Goal: Browse casually: Explore the website without a specific task or goal

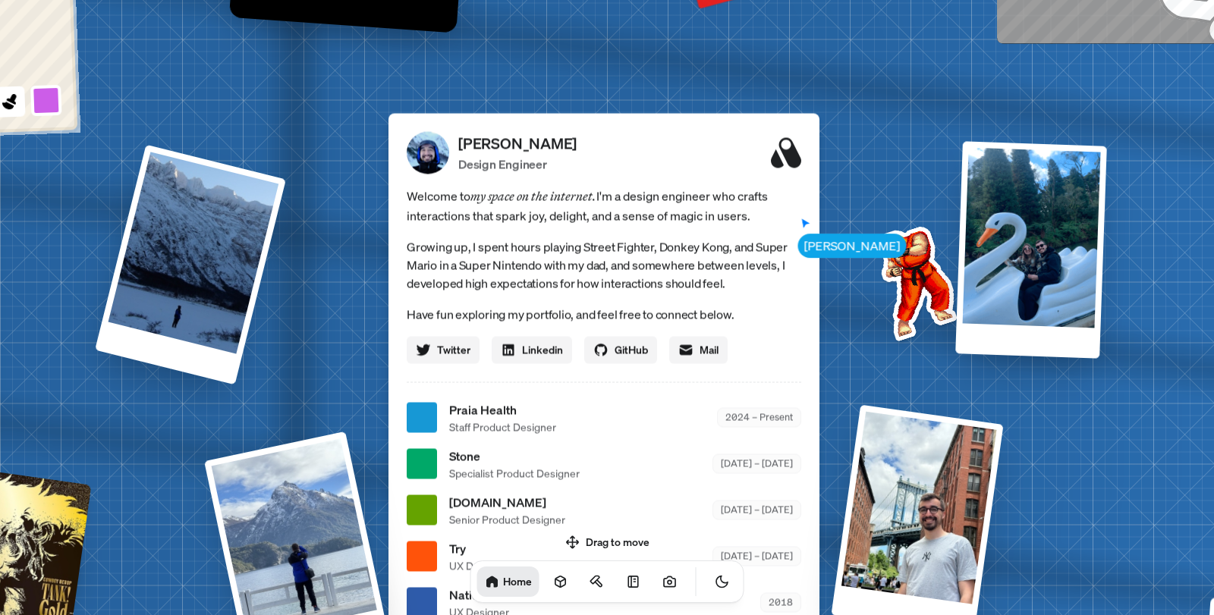
click at [795, 264] on p "Growing up, I spent hours playing Street Fighter, Donkey Kong, and Super Mario …" at bounding box center [604, 264] width 395 height 55
click at [884, 203] on div "[PERSON_NAME] [PERSON_NAME] Design Engineer Welcome to my space on the internet…" at bounding box center [607, 418] width 2270 height 1988
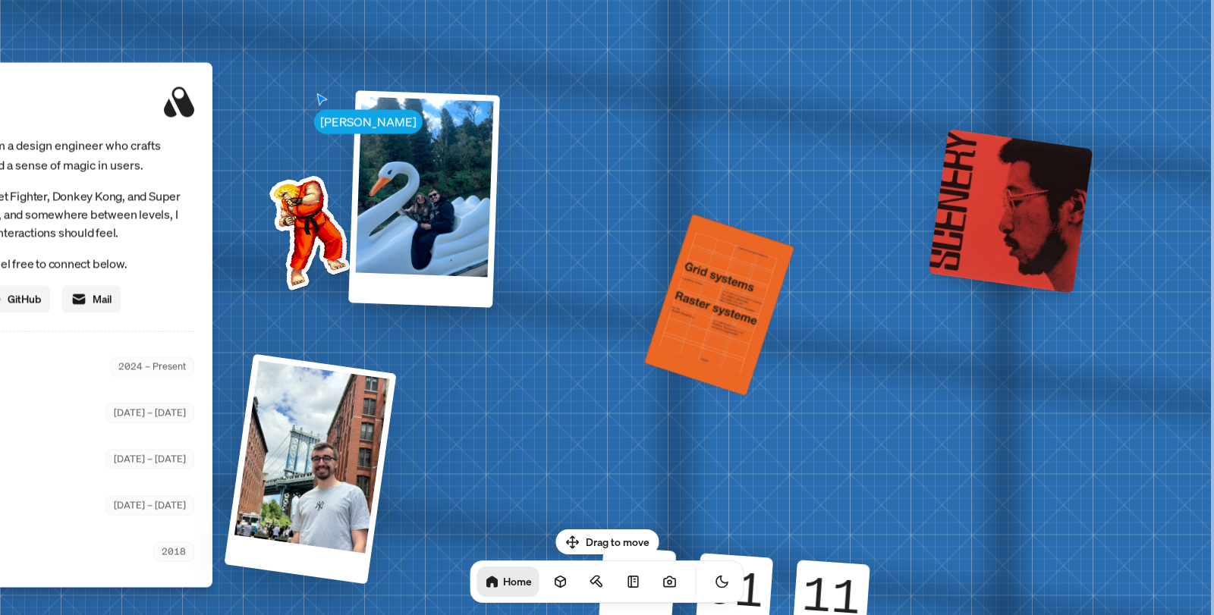
drag, startPoint x: 884, startPoint y: 203, endPoint x: 489, endPoint y: 177, distance: 395.4
click at [433, 181] on div "[PERSON_NAME] [PERSON_NAME] Design Engineer Welcome to my space on the internet…" at bounding box center [0, 367] width 2270 height 1988
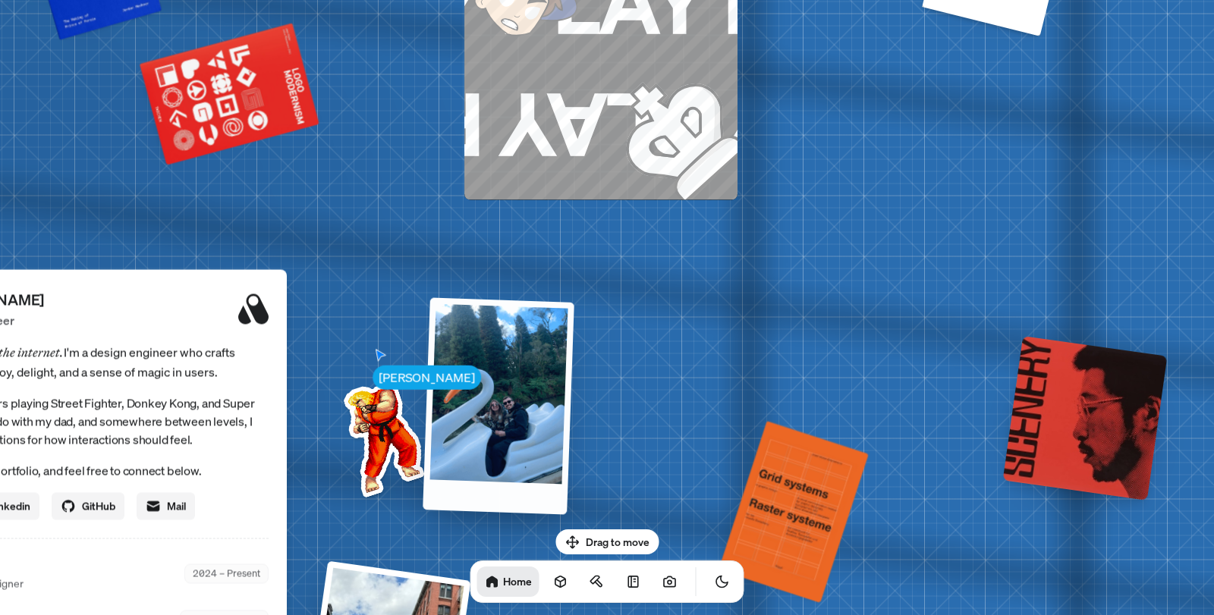
drag, startPoint x: 741, startPoint y: 187, endPoint x: 693, endPoint y: 304, distance: 126.9
click at [693, 304] on div "[PERSON_NAME] [PERSON_NAME] Design Engineer Welcome to my space on the internet…" at bounding box center [74, 574] width 2270 height 1988
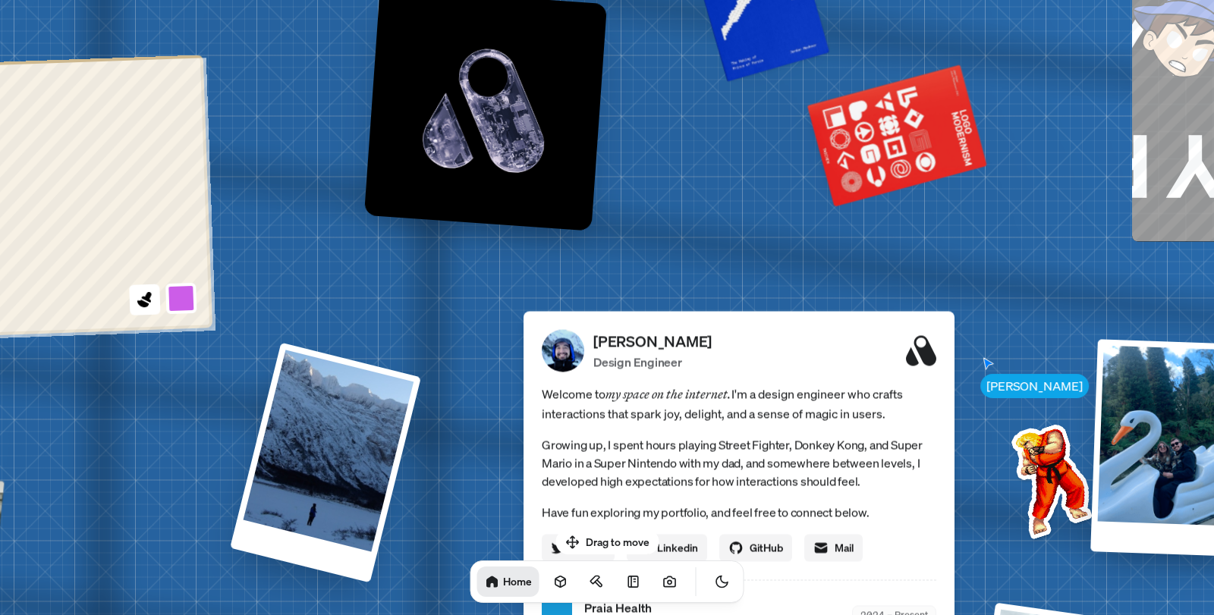
drag, startPoint x: 278, startPoint y: 124, endPoint x: 917, endPoint y: 215, distance: 645.9
click at [917, 215] on div "[PERSON_NAME] [PERSON_NAME] Design Engineer Welcome to my space on the internet…" at bounding box center [742, 616] width 2270 height 1988
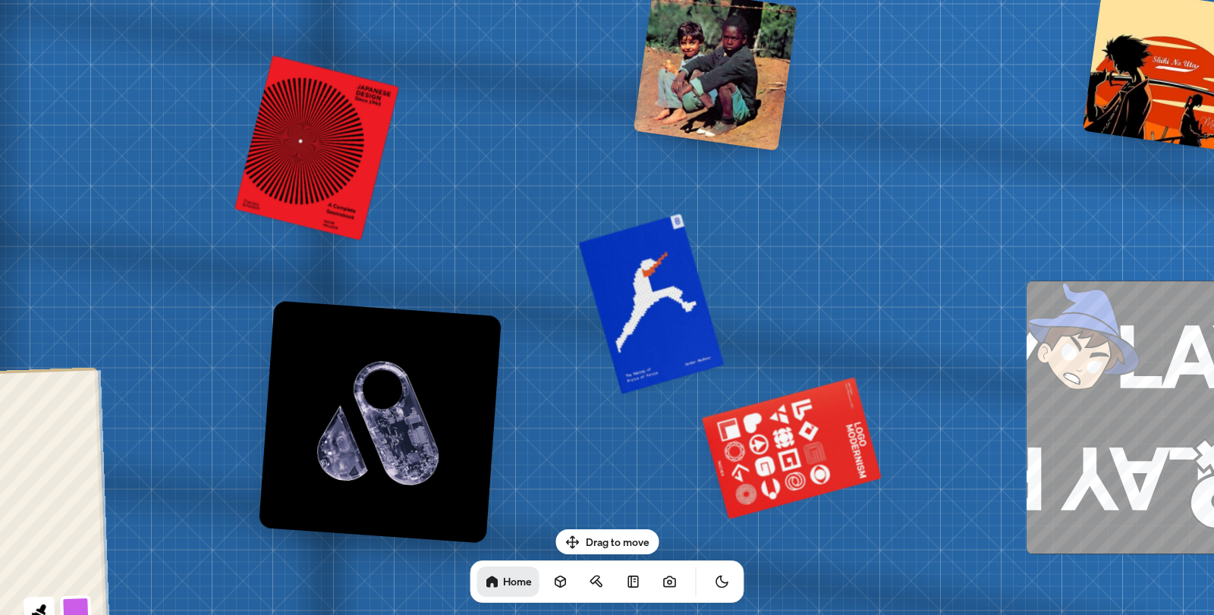
drag, startPoint x: 636, startPoint y: 120, endPoint x: 531, endPoint y: 410, distance: 308.9
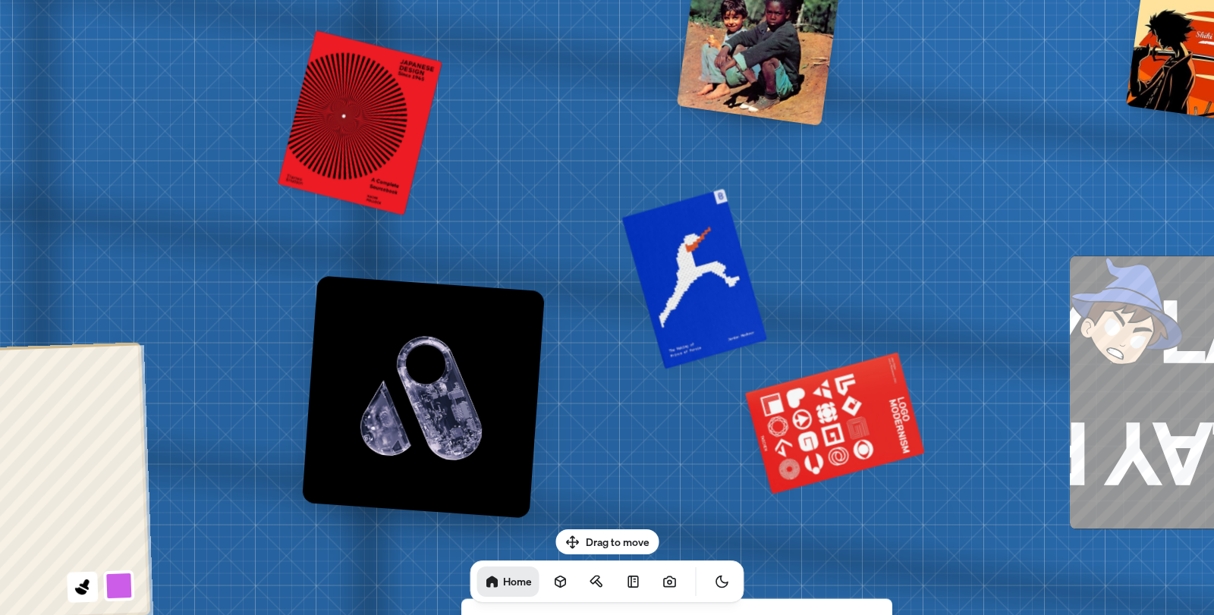
drag, startPoint x: 575, startPoint y: 310, endPoint x: 643, endPoint y: 267, distance: 80.2
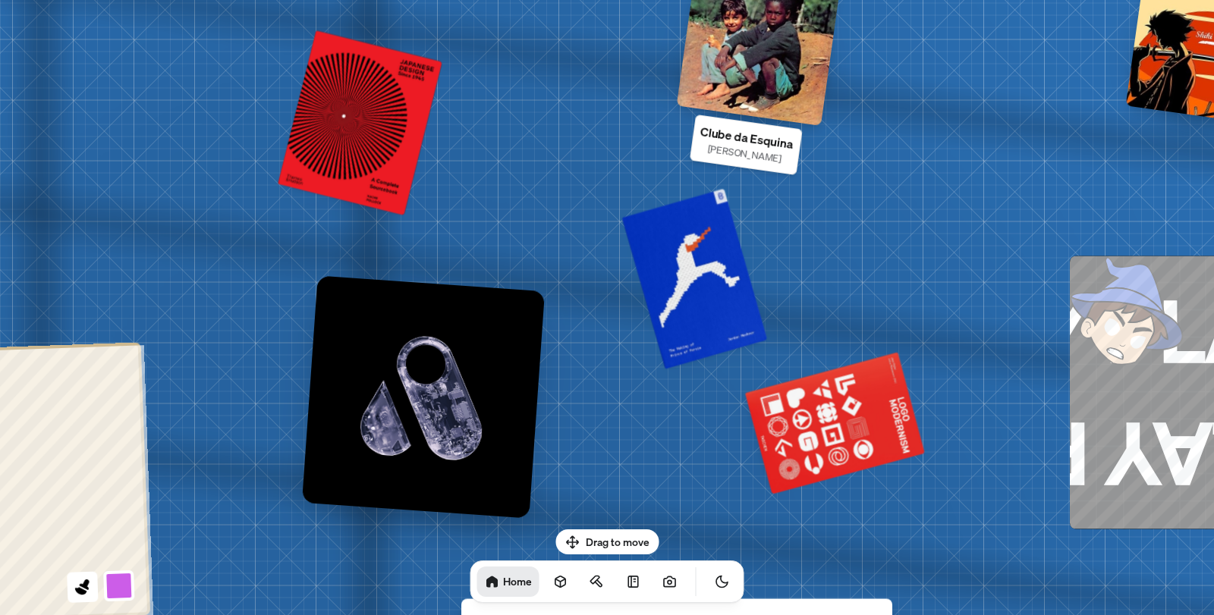
click at [757, 93] on div at bounding box center [759, 43] width 165 height 165
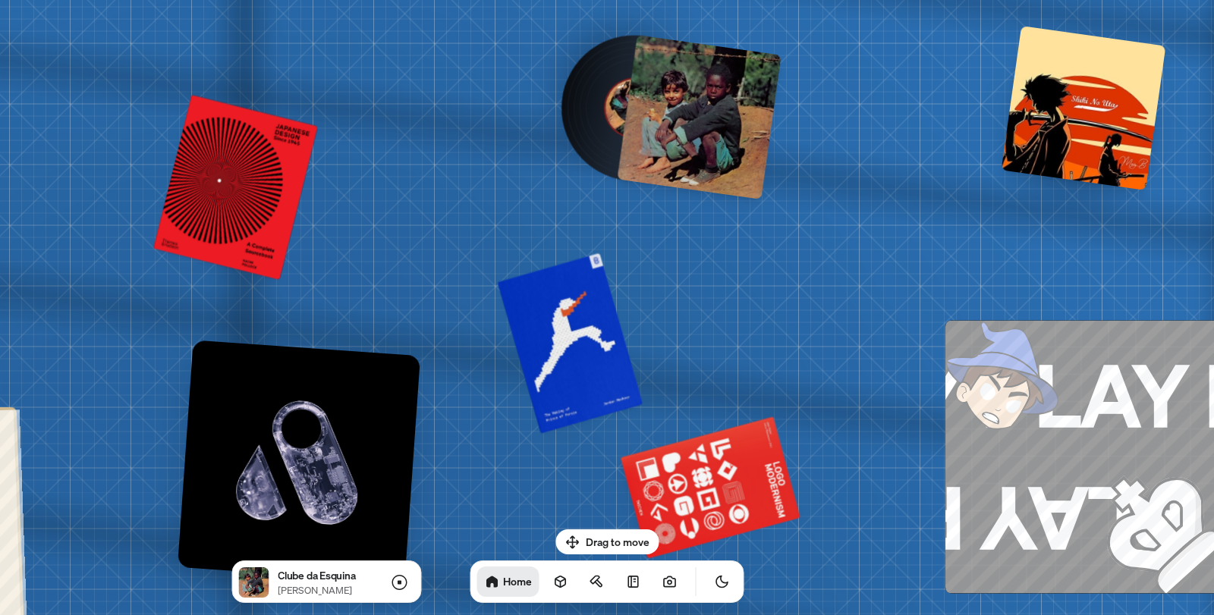
drag, startPoint x: 641, startPoint y: 129, endPoint x: 515, endPoint y: 195, distance: 142.2
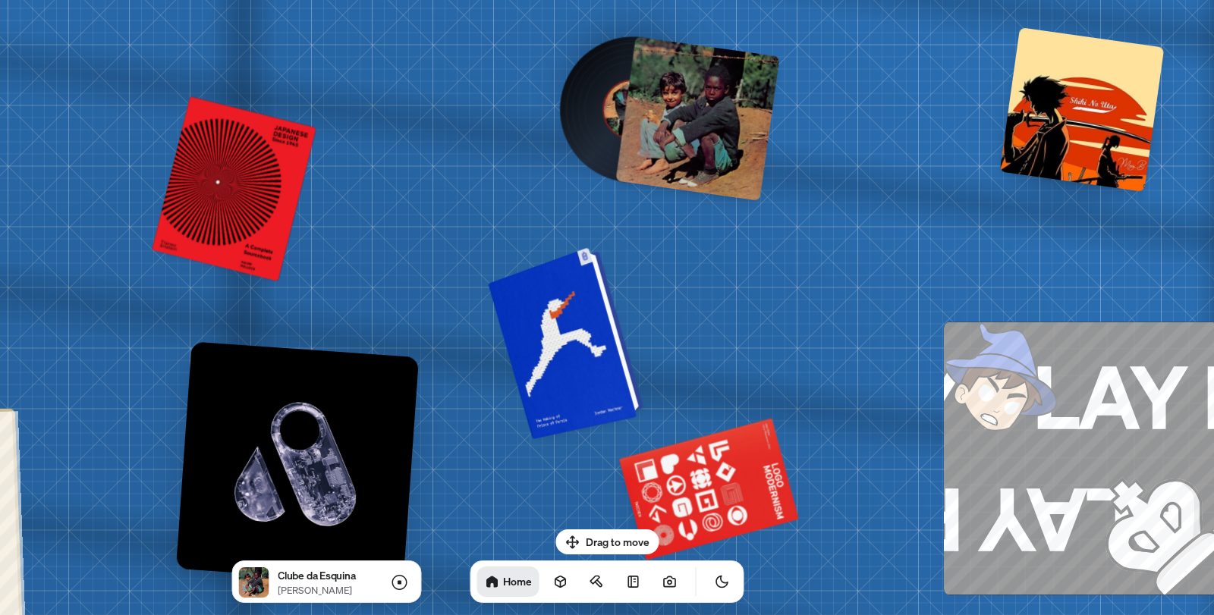
click at [547, 310] on div at bounding box center [568, 341] width 144 height 185
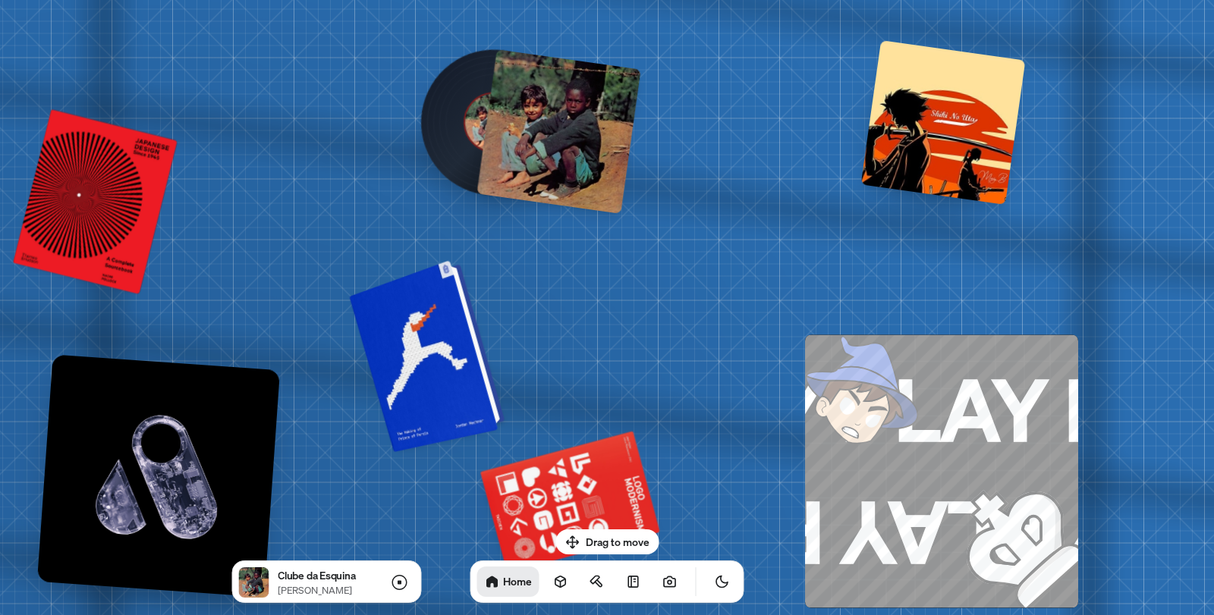
drag, startPoint x: 573, startPoint y: 319, endPoint x: 434, endPoint y: 332, distance: 139.4
click at [434, 332] on div at bounding box center [429, 354] width 144 height 185
click at [476, 345] on div at bounding box center [429, 354] width 144 height 185
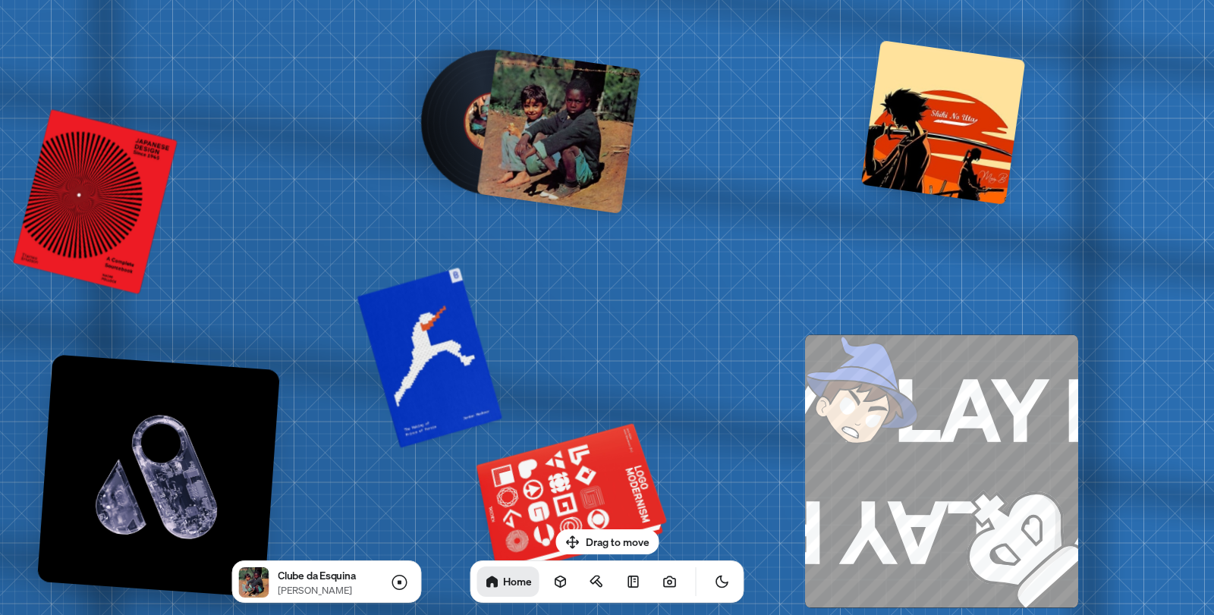
click at [580, 491] on div at bounding box center [573, 502] width 184 height 140
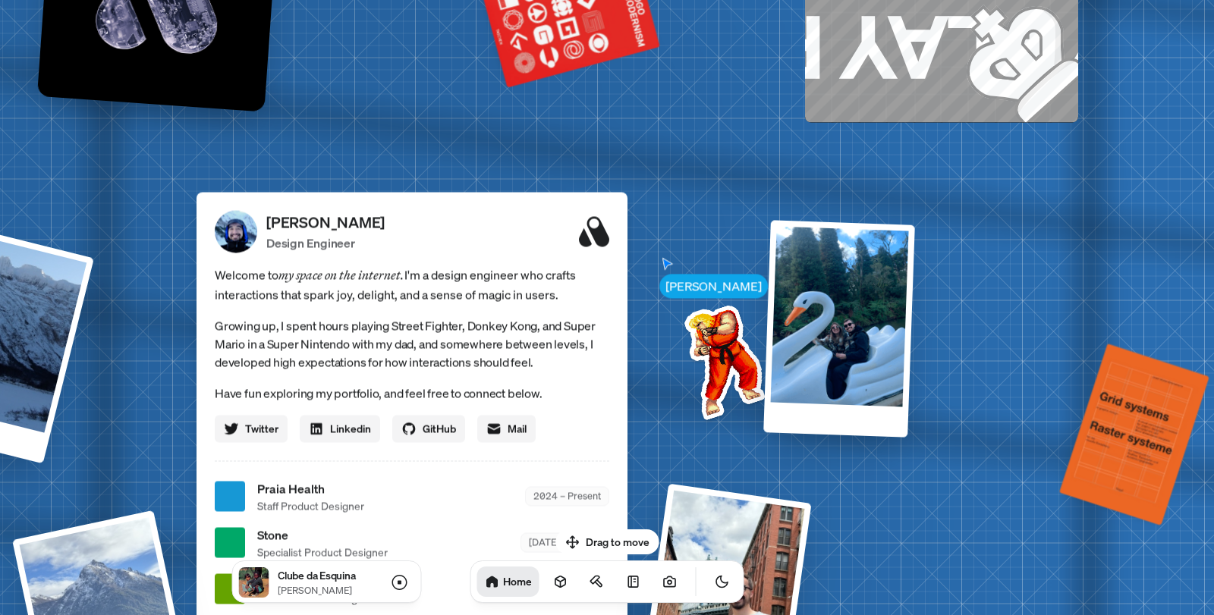
click at [602, 234] on icon at bounding box center [594, 231] width 30 height 30
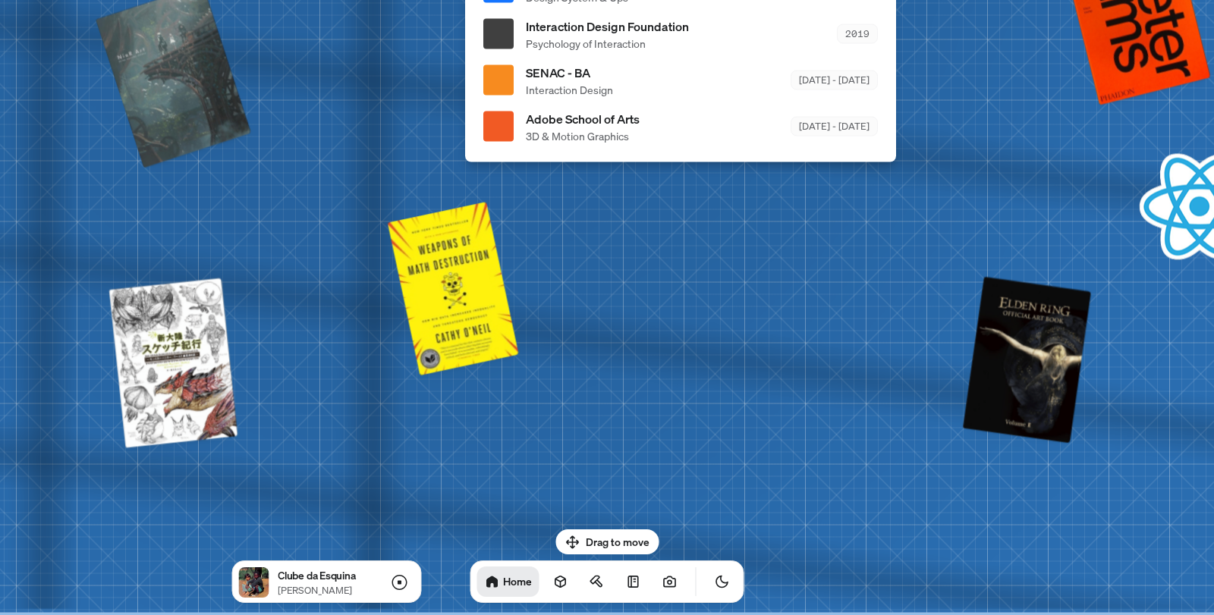
drag, startPoint x: 223, startPoint y: 284, endPoint x: 528, endPoint y: 76, distance: 369.1
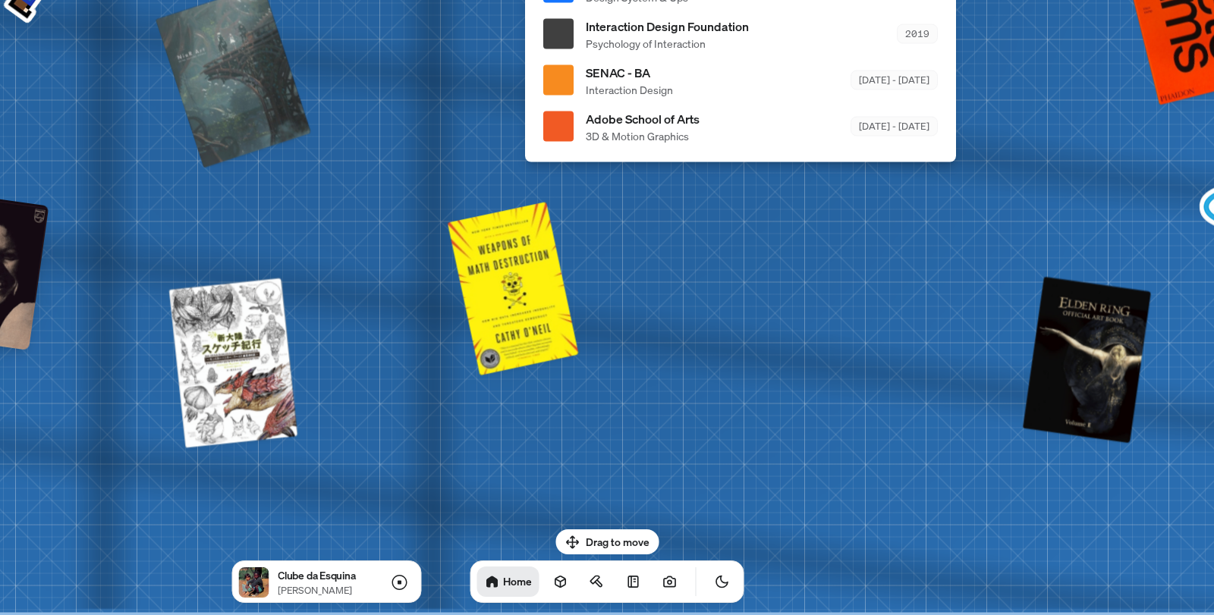
drag, startPoint x: 381, startPoint y: 328, endPoint x: 417, endPoint y: 72, distance: 258.3
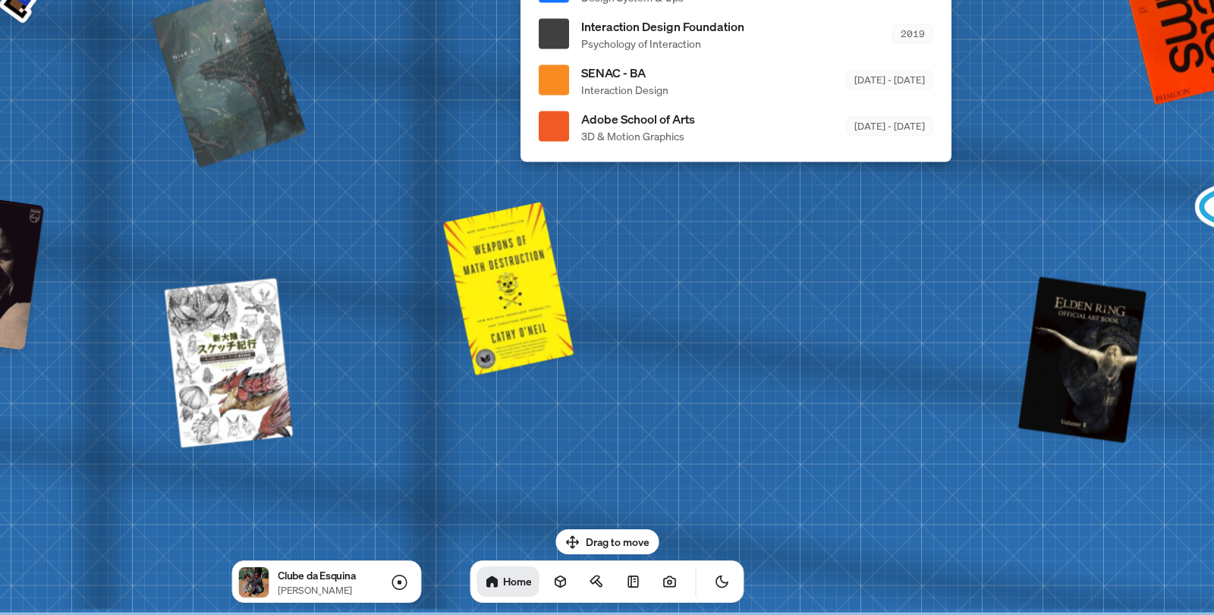
drag, startPoint x: 558, startPoint y: 406, endPoint x: 505, endPoint y: 208, distance: 205.0
